Goal: Communication & Community: Share content

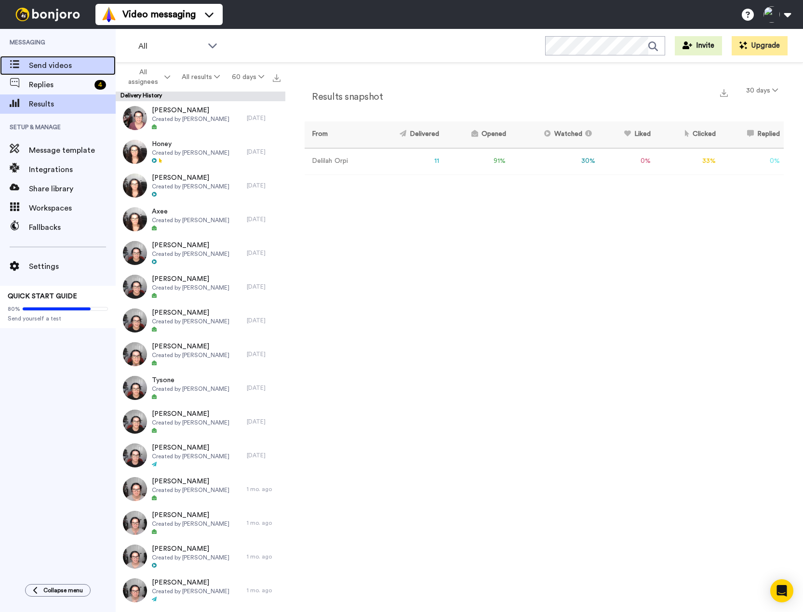
click at [48, 66] on span "Send videos" at bounding box center [72, 66] width 87 height 12
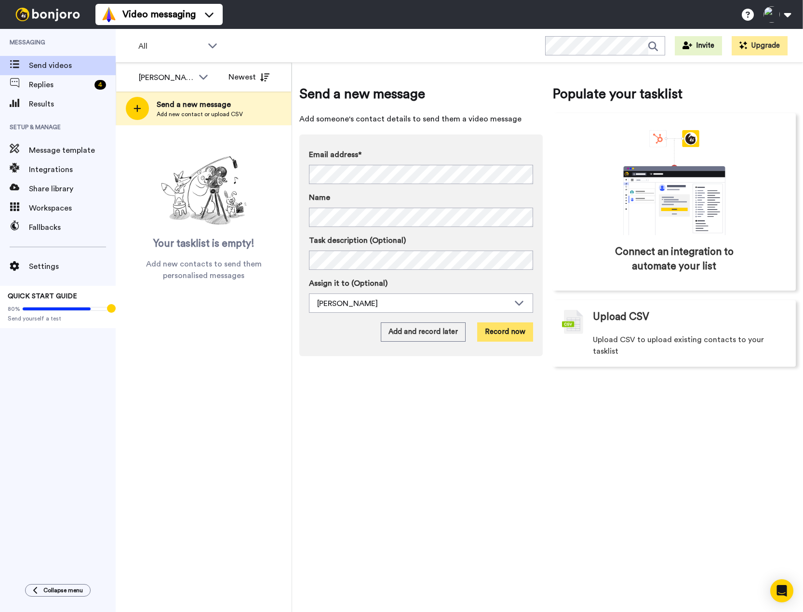
click at [508, 325] on button "Record now" at bounding box center [505, 331] width 56 height 19
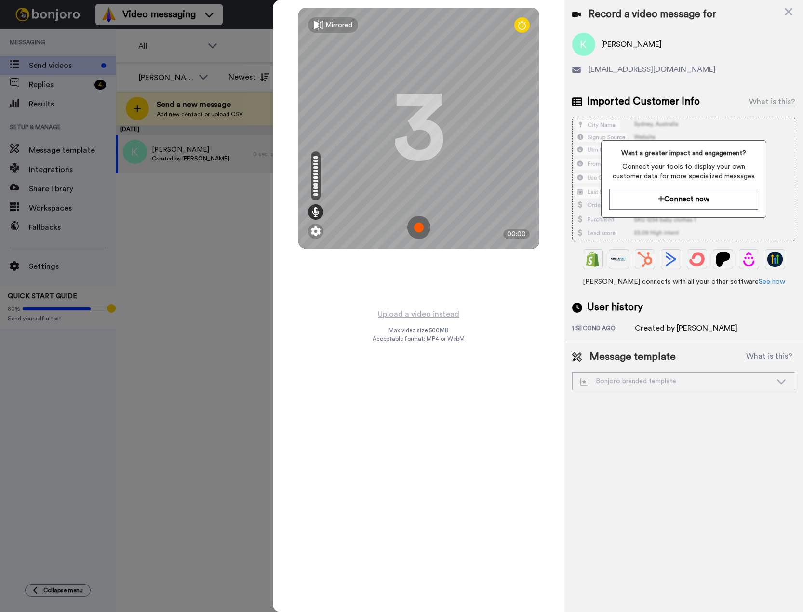
click at [425, 219] on img at bounding box center [418, 227] width 23 height 23
click at [419, 221] on img at bounding box center [418, 227] width 23 height 23
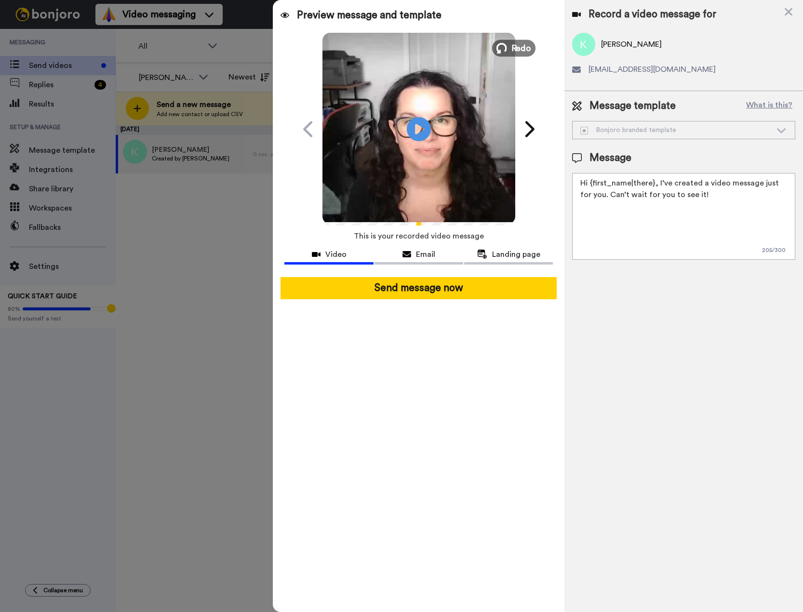
click at [508, 45] on button "Redo" at bounding box center [513, 48] width 43 height 17
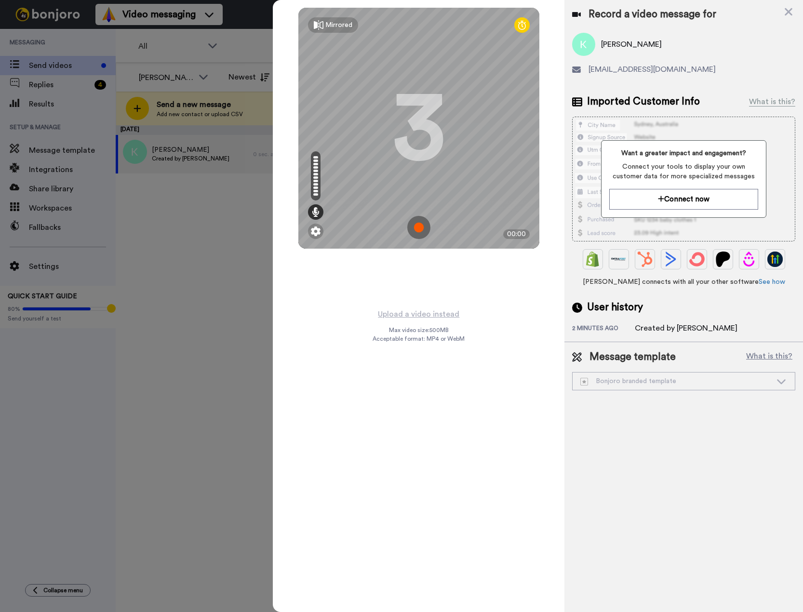
click at [418, 230] on img at bounding box center [418, 227] width 23 height 23
click at [418, 224] on img at bounding box center [418, 227] width 23 height 23
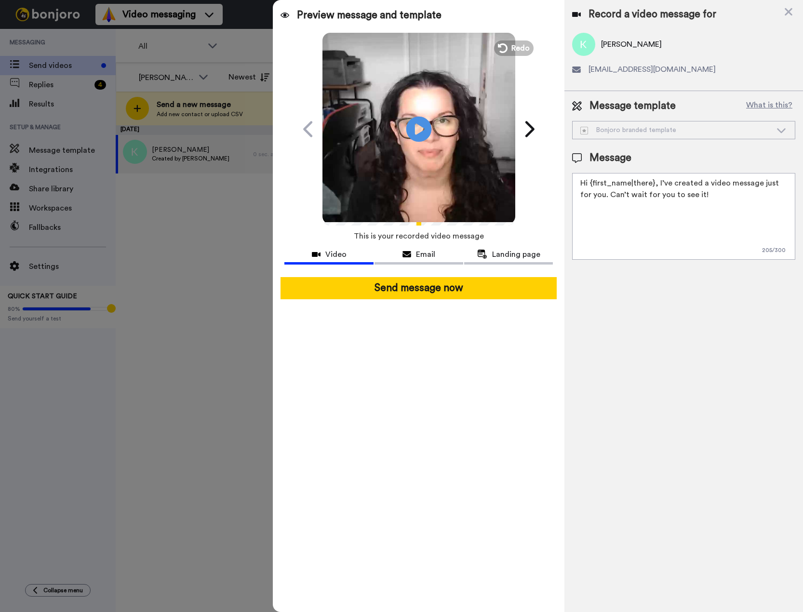
click at [427, 127] on icon at bounding box center [419, 129] width 26 height 26
click at [447, 107] on video at bounding box center [418, 127] width 193 height 193
click at [657, 183] on textarea "Hi {first_name|there}, I’ve created a video message just for you. Can’t wait fo…" at bounding box center [683, 216] width 223 height 87
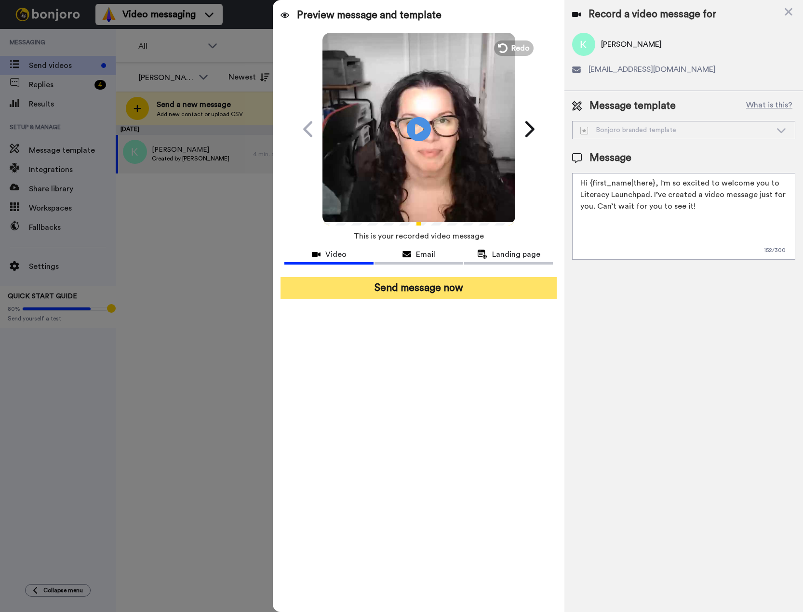
type textarea "Hi {first_name|there}, I'm so excited to welcome you to Literacy Launchpad. I’v…"
click at [421, 287] on button "Send message now" at bounding box center [418, 288] width 276 height 22
